Goal: Task Accomplishment & Management: Use online tool/utility

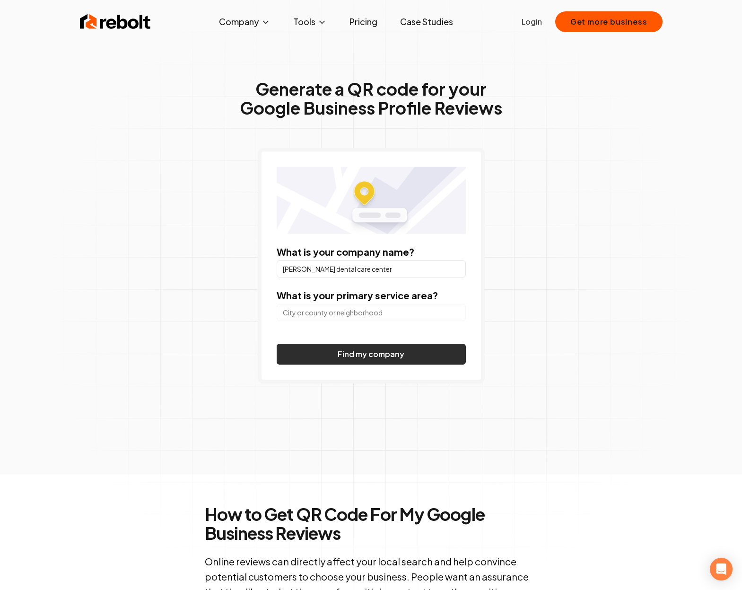
type input "[PERSON_NAME] dental care center"
click at [342, 352] on button "Find my company" at bounding box center [371, 353] width 189 height 21
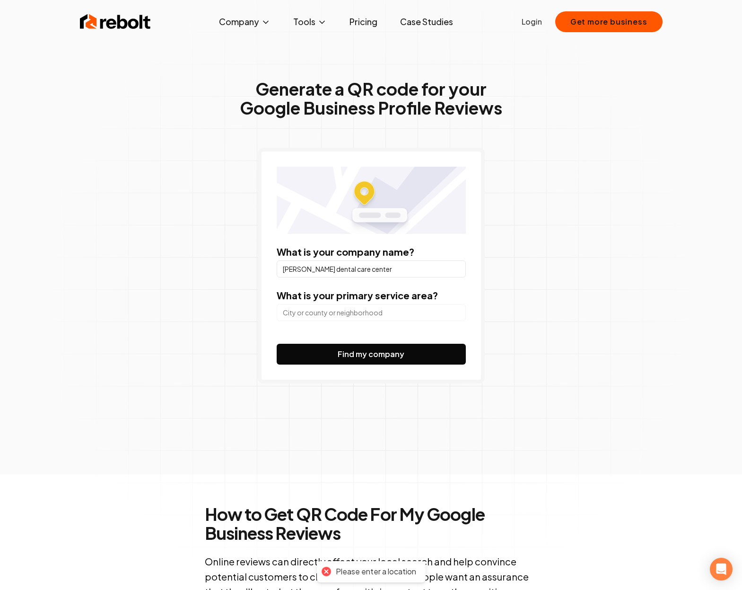
click at [352, 316] on input "search" at bounding box center [371, 312] width 189 height 17
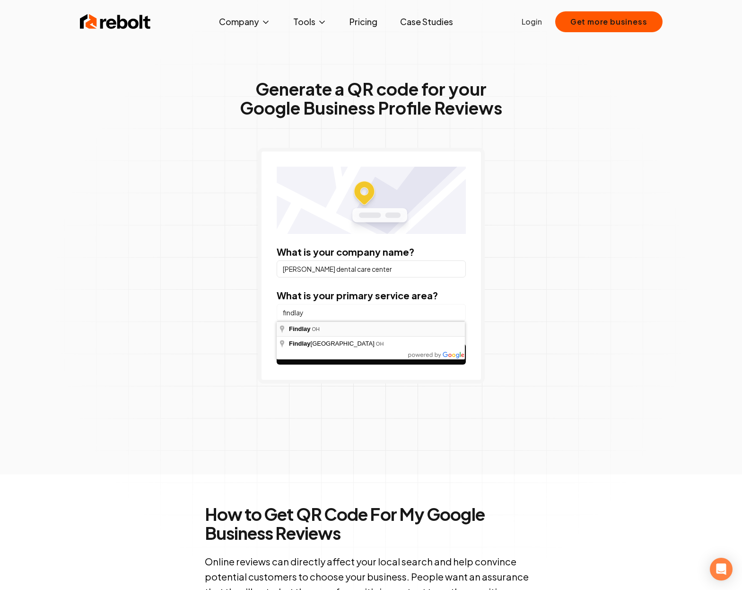
type input "Findlay, [GEOGRAPHIC_DATA]"
click at [325, 343] on form "What is your company name? [PERSON_NAME] dental care center What is your primar…" at bounding box center [371, 304] width 189 height 119
click at [326, 348] on button "Find my company" at bounding box center [371, 353] width 189 height 21
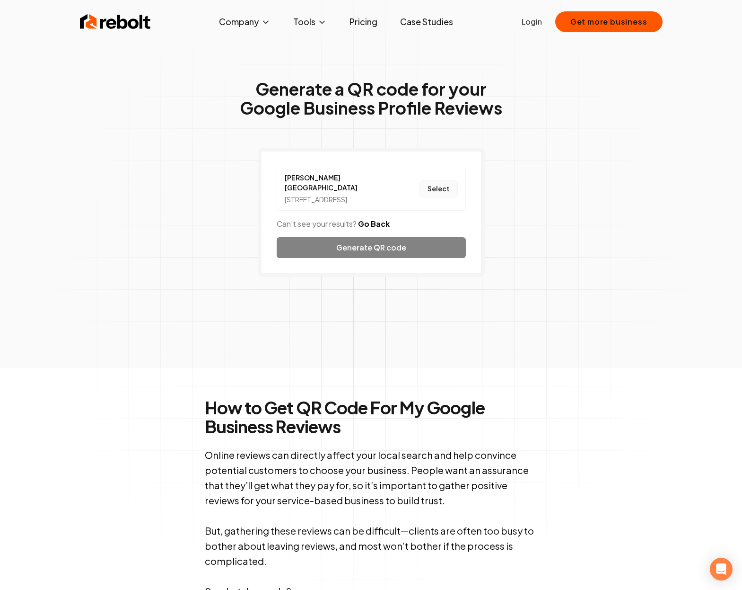
click at [432, 183] on button "Select" at bounding box center [439, 188] width 38 height 17
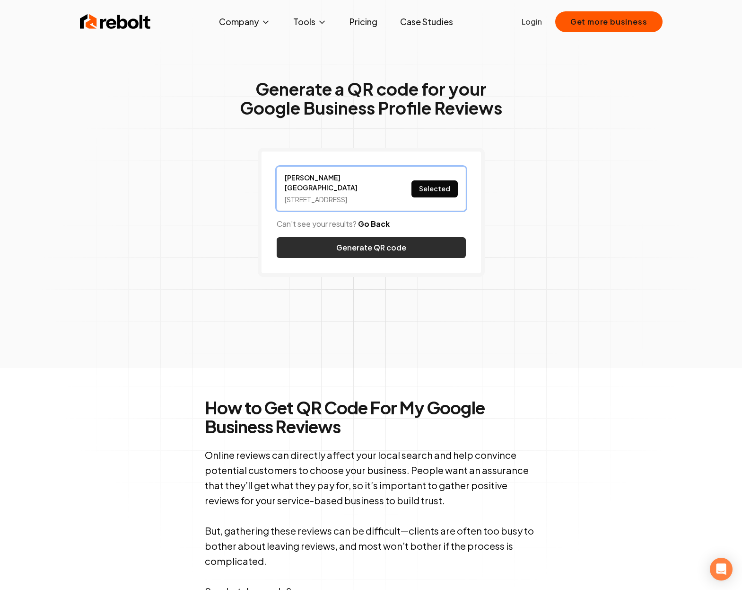
click at [384, 240] on button "Generate QR code" at bounding box center [371, 247] width 189 height 21
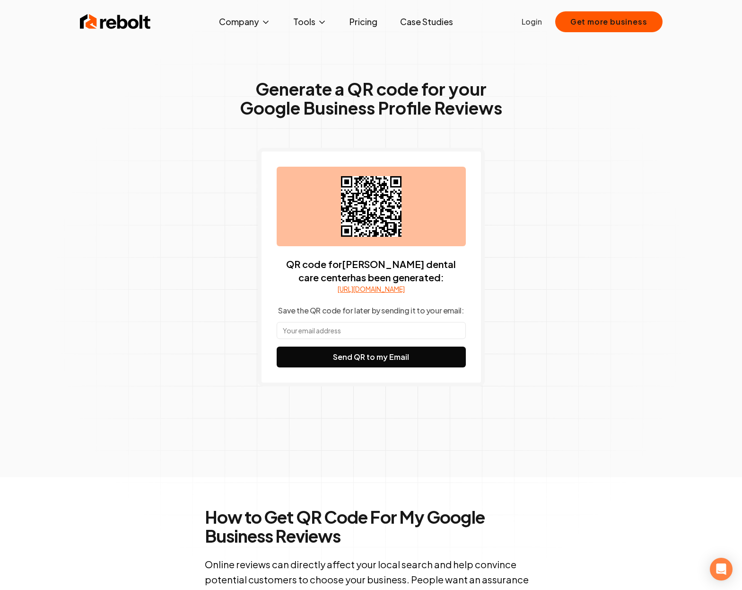
click at [351, 338] on input "text" at bounding box center [371, 330] width 189 height 17
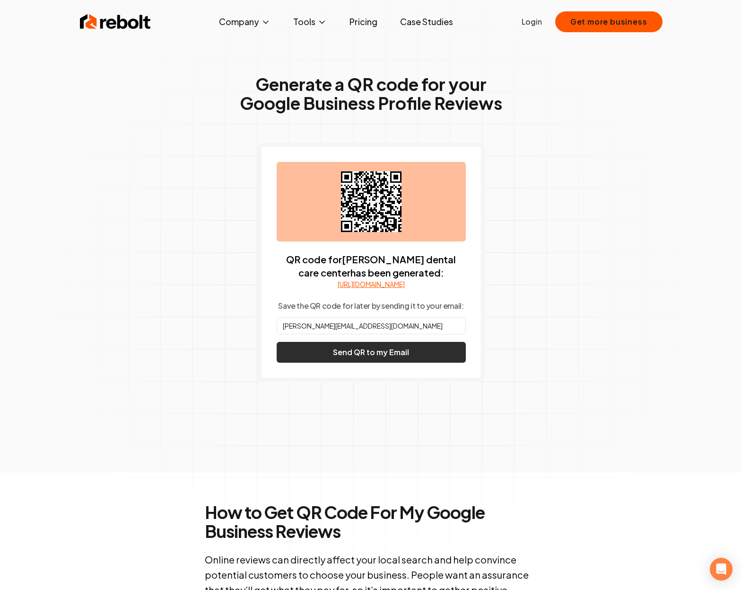
scroll to position [5, 0]
type input "[PERSON_NAME][EMAIL_ADDRESS][DOMAIN_NAME]"
click at [401, 362] on button "Send QR to my Email" at bounding box center [371, 351] width 189 height 21
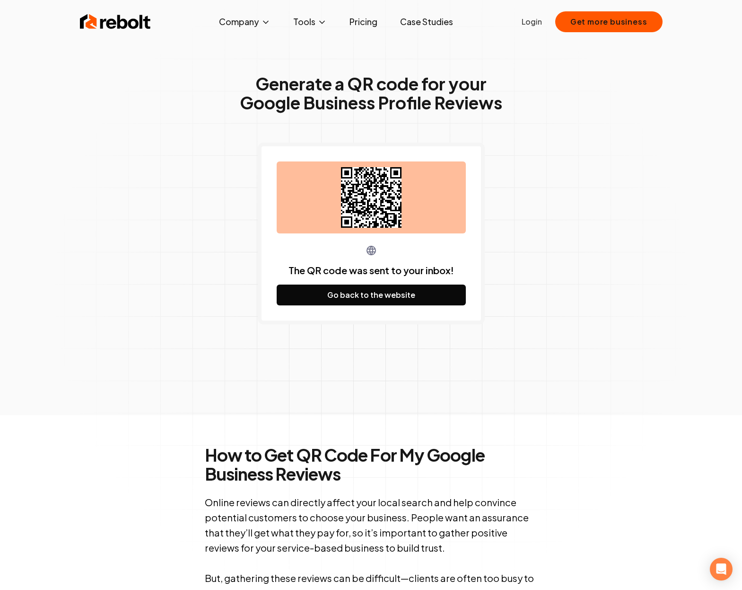
click at [491, 335] on div "Generate a QR code for your Google Business Profile Reviews The QR code was sen…" at bounding box center [371, 218] width 484 height 394
click at [447, 299] on button "Go back to the website" at bounding box center [371, 294] width 189 height 21
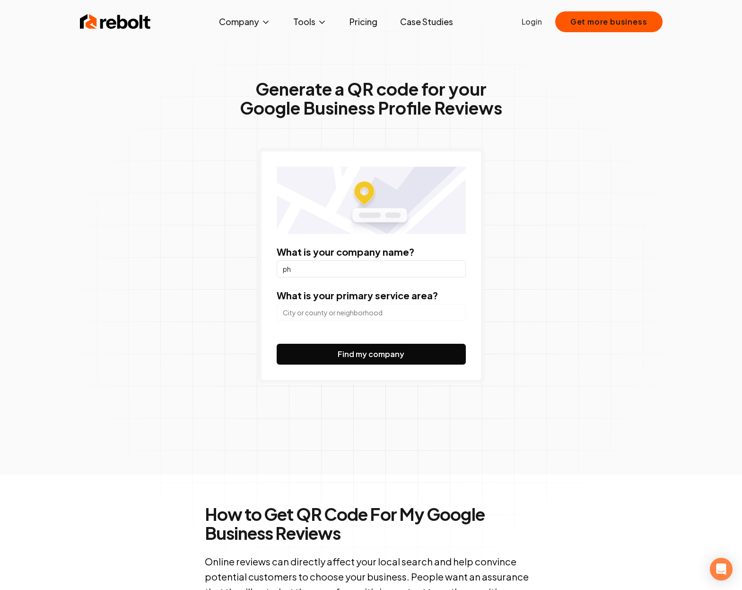
type input "p"
type input "[PERSON_NAME][GEOGRAPHIC_DATA]"
click at [362, 320] on input "search" at bounding box center [371, 312] width 189 height 17
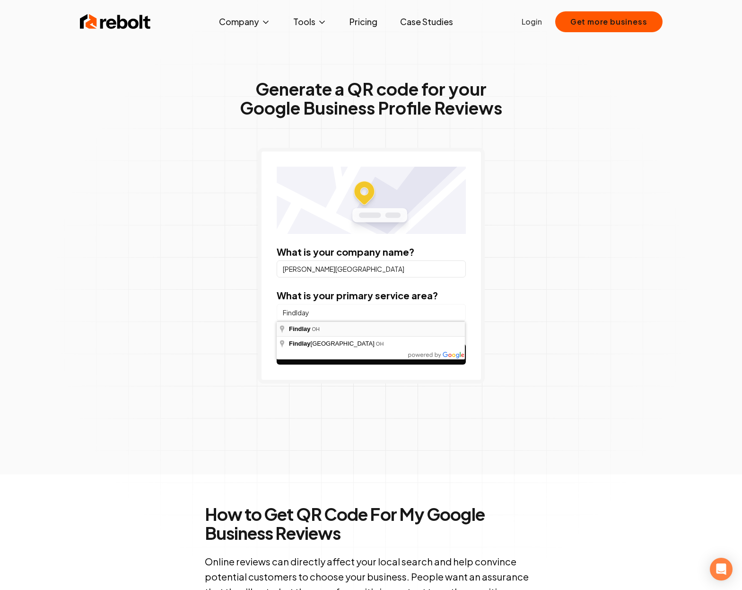
type input "Findlay, [GEOGRAPHIC_DATA]"
click at [361, 356] on button "Find my company" at bounding box center [371, 353] width 189 height 21
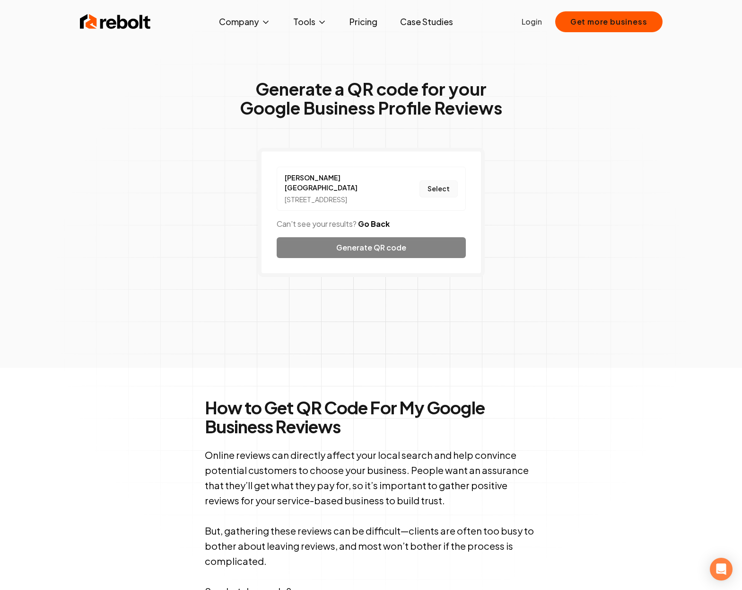
click at [436, 186] on button "Select" at bounding box center [439, 188] width 38 height 17
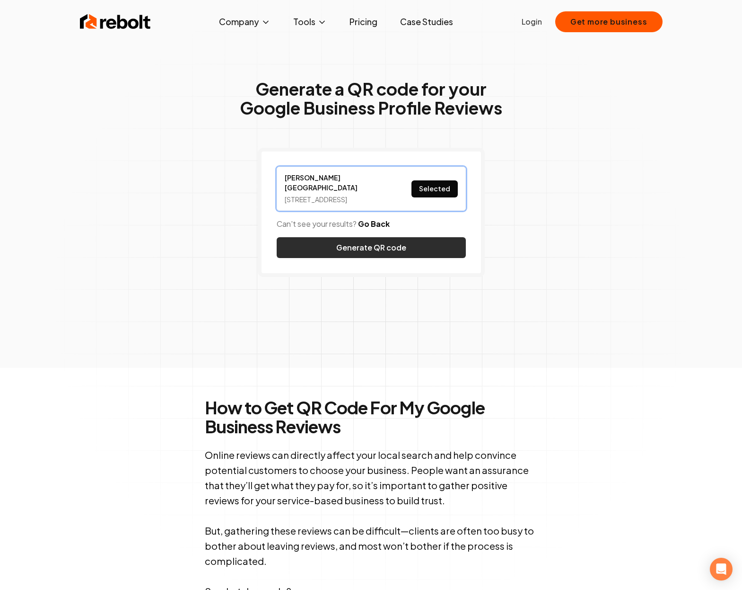
click at [396, 243] on button "Generate QR code" at bounding box center [371, 247] width 189 height 21
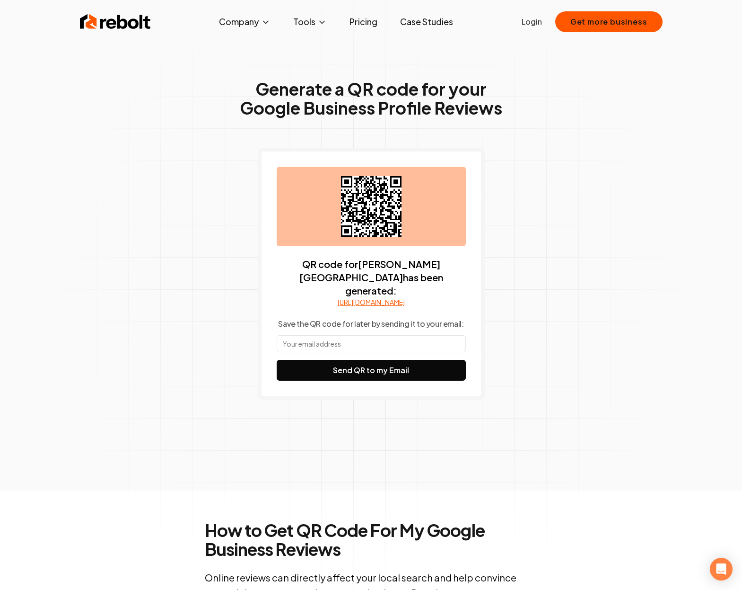
click at [377, 335] on input "text" at bounding box center [371, 343] width 189 height 17
type input "[PERSON_NAME][EMAIL_ADDRESS][DOMAIN_NAME]"
click at [405, 297] on link "[URL][DOMAIN_NAME]" at bounding box center [371, 301] width 67 height 9
click at [377, 370] on button "Send QR to my Email" at bounding box center [371, 370] width 189 height 21
